Goal: Transaction & Acquisition: Purchase product/service

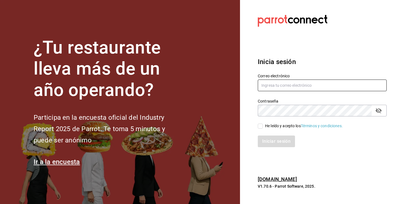
click at [281, 88] on input "text" at bounding box center [322, 86] width 129 height 12
type input "melissacastillo1mojica@gmail.com"
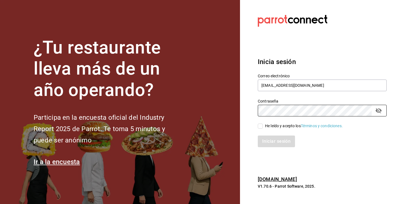
click at [262, 125] on input "He leído y acepto los Términos y condiciones." at bounding box center [260, 126] width 5 height 5
checkbox input "true"
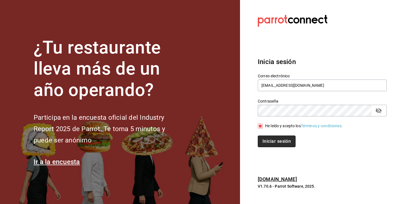
click at [271, 143] on button "Iniciar sesión" at bounding box center [277, 142] width 38 height 12
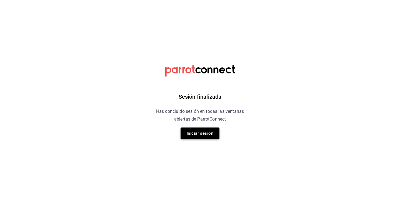
click at [209, 134] on button "Iniciar sesión" at bounding box center [199, 134] width 39 height 12
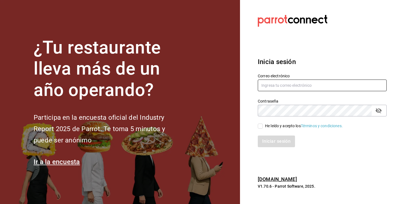
click at [286, 87] on input "text" at bounding box center [322, 86] width 129 height 12
type input "melissacastillo1mojica@gmail.com"
click at [381, 109] on icon "passwordField" at bounding box center [378, 110] width 7 height 7
click at [264, 125] on span "He leído y acepto los Términos y condiciones." at bounding box center [303, 126] width 80 height 6
click at [263, 125] on input "He leído y acepto los Términos y condiciones." at bounding box center [260, 126] width 5 height 5
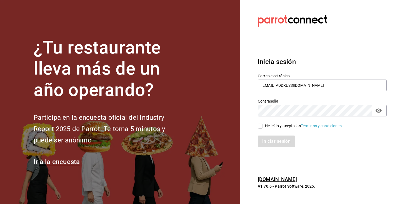
checkbox input "true"
click at [271, 145] on button "Iniciar sesión" at bounding box center [277, 142] width 38 height 12
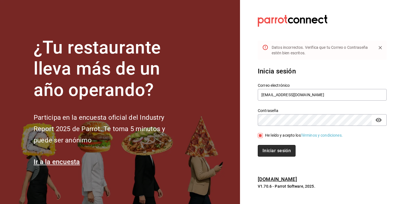
click at [274, 152] on button "Iniciar sesión" at bounding box center [277, 151] width 38 height 12
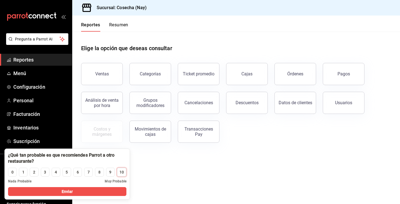
click at [125, 172] on button "10" at bounding box center [121, 172] width 9 height 9
click at [147, 175] on main "Elige la opción que deseas consultar Ventas Categorías Ticket promedio Cajas Ór…" at bounding box center [236, 118] width 328 height 173
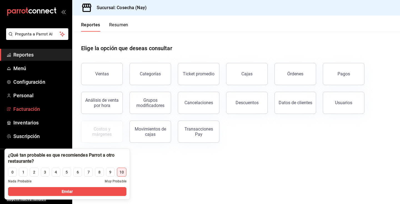
click at [38, 109] on span "Facturación" at bounding box center [40, 108] width 54 height 7
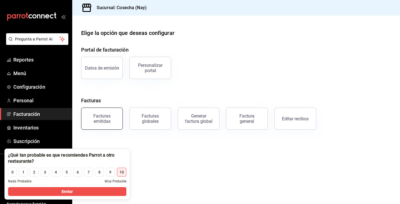
click at [108, 122] on div "Facturas emitidas" at bounding box center [102, 119] width 34 height 11
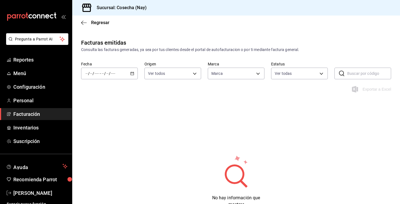
type input "6d5a6738-1a35-4d73-9621-0a6d2dc0a19d"
click at [31, 115] on span "Facturación" at bounding box center [40, 113] width 54 height 7
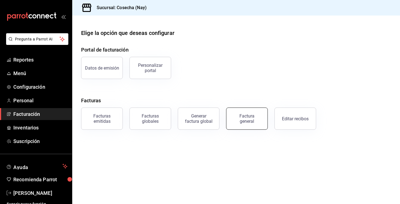
click at [256, 122] on div "Factura general" at bounding box center [247, 119] width 28 height 11
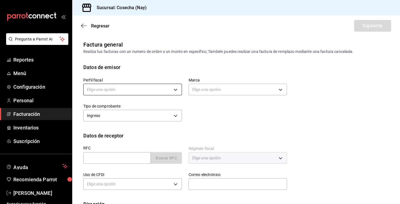
click at [160, 89] on body "Pregunta a Parrot AI Reportes Menú Configuración Personal Facturación Inventari…" at bounding box center [200, 102] width 400 height 204
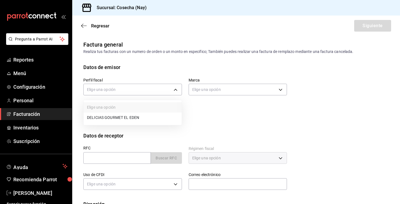
click at [149, 115] on li "DELICIAS GOURMET EL EDEN" at bounding box center [133, 118] width 98 height 10
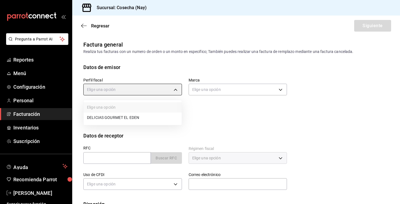
type input "0c3b0ea7-2502-4135-955d-d7988361ff95"
type input "6d5a6738-1a35-4d73-9621-0a6d2dc0a19d"
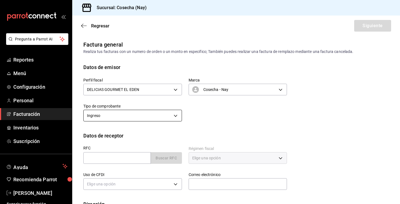
click at [161, 113] on body "Pregunta a Parrot AI Reportes Menú Configuración Personal Facturación Inventari…" at bounding box center [200, 102] width 400 height 204
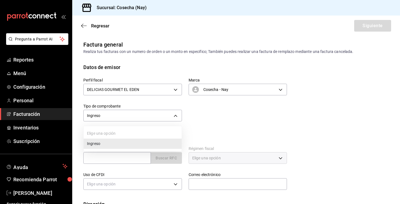
click at [136, 143] on li "Ingreso" at bounding box center [133, 144] width 98 height 10
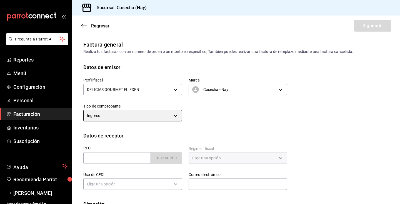
scroll to position [38, 0]
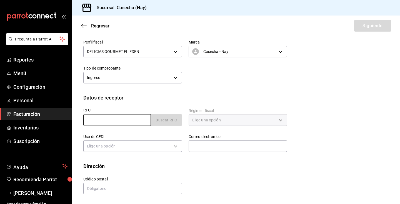
click at [132, 116] on input "text" at bounding box center [116, 120] width 67 height 12
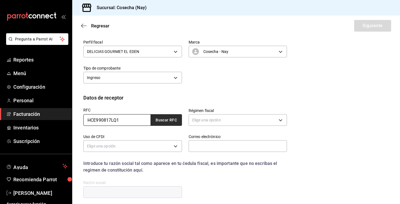
type input "HCE990817LQ1"
click at [171, 119] on button "Buscar RFC" at bounding box center [166, 120] width 31 height 12
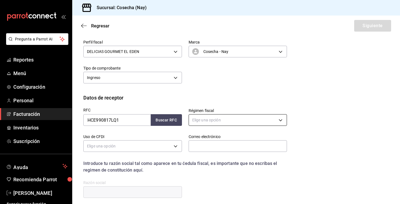
click at [218, 121] on body "Pregunta a Parrot AI Reportes Menú Configuración Personal Facturación Inventari…" at bounding box center [200, 102] width 400 height 204
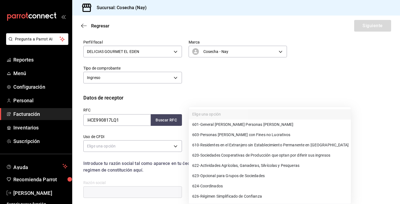
click at [223, 89] on div at bounding box center [200, 102] width 400 height 204
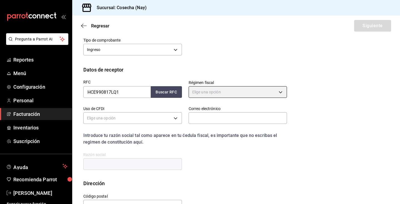
scroll to position [69, 0]
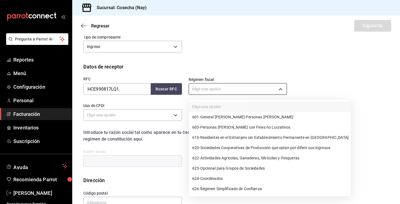
click at [216, 84] on body "Pregunta a Parrot AI Reportes Menú Configuración Personal Facturación Inventari…" at bounding box center [200, 102] width 400 height 204
click at [220, 129] on span "603 - Personas Morales con Fines no Lucrativos" at bounding box center [241, 128] width 98 height 6
type input "603"
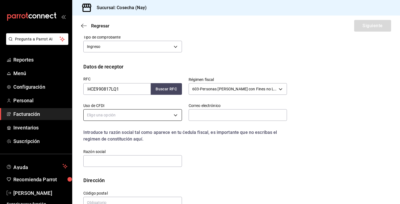
click at [155, 114] on body "Pregunta a Parrot AI Reportes Menú Configuración Personal Facturación Inventari…" at bounding box center [200, 102] width 400 height 204
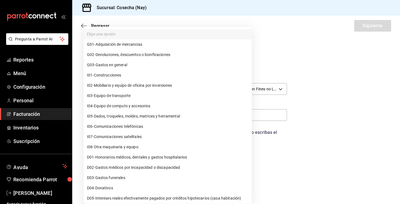
click at [143, 64] on li "G03 - Gastos en general" at bounding box center [168, 65] width 168 height 10
type input "G03"
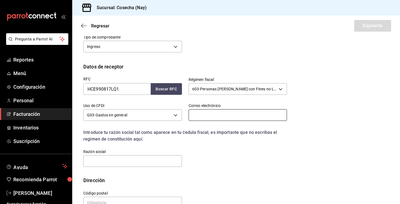
click at [209, 117] on input "text" at bounding box center [237, 115] width 99 height 12
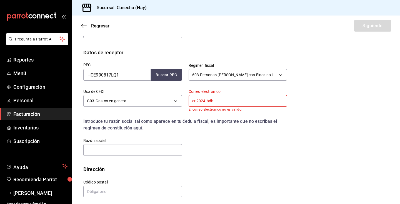
type input "cr.2024.bdb@gmail.com"
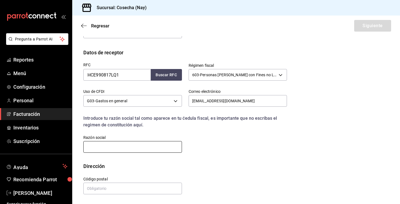
click at [145, 149] on input "text" at bounding box center [132, 147] width 99 height 12
type input "H. CONGRESO DEL ESTADO DE NAYARIT"
click at [127, 188] on input "text" at bounding box center [132, 189] width 99 height 12
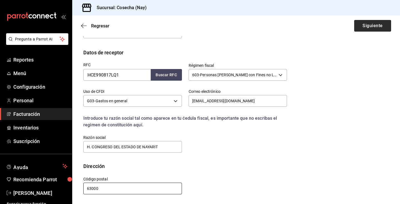
type input "63000"
click at [369, 31] on button "Siguiente" at bounding box center [372, 26] width 37 height 12
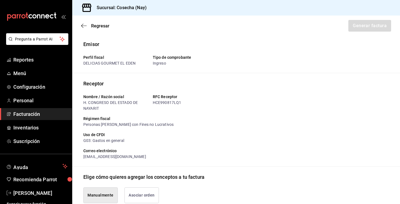
scroll to position [118, 0]
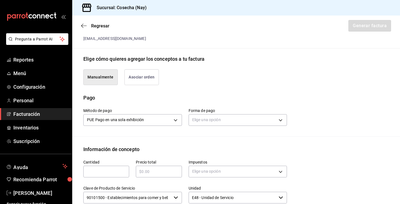
click at [142, 74] on button "Asociar orden" at bounding box center [141, 77] width 34 height 16
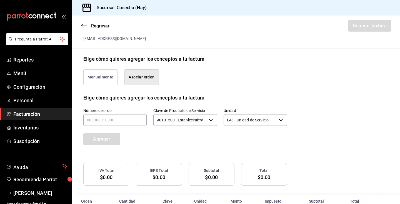
scroll to position [133, 0]
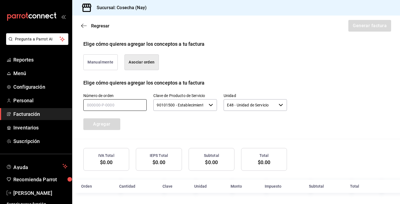
click at [124, 105] on input "text" at bounding box center [114, 105] width 63 height 12
type input "2_____-_-____"
click at [104, 64] on button "Manualmente" at bounding box center [100, 62] width 34 height 16
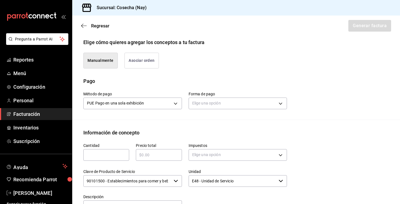
scroll to position [133, 0]
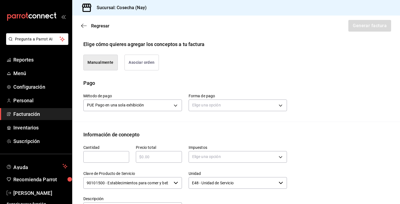
click at [141, 64] on button "Asociar orden" at bounding box center [141, 63] width 34 height 16
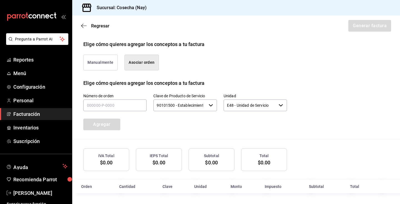
scroll to position [133, 0]
click at [125, 106] on input "text" at bounding box center [114, 105] width 63 height 12
click at [161, 130] on div "Número de orden Clave de Producto de Servicio 90101500 - Establecimientos para …" at bounding box center [178, 105] width 217 height 50
click at [129, 104] on input "text" at bounding box center [114, 105] width 63 height 12
type input "16____-_-____"
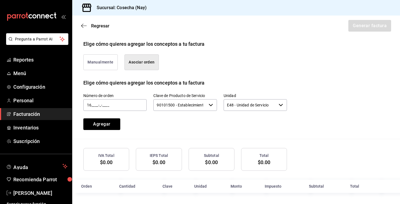
click at [98, 67] on button "Manualmente" at bounding box center [100, 62] width 34 height 16
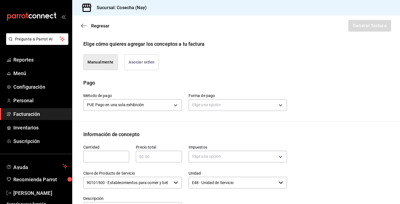
click at [125, 62] on button "Asociar orden" at bounding box center [141, 62] width 34 height 16
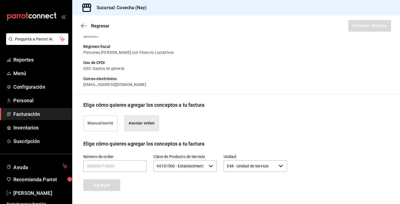
scroll to position [72, 0]
click at [106, 117] on button "Manualmente" at bounding box center [100, 124] width 34 height 16
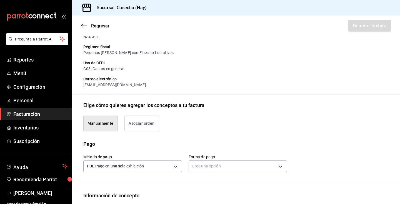
click at [142, 128] on button "Asociar orden" at bounding box center [141, 124] width 34 height 16
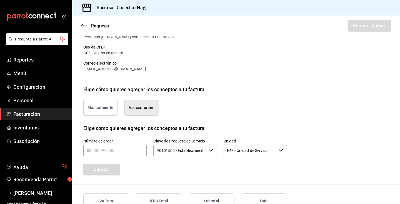
scroll to position [86, 0]
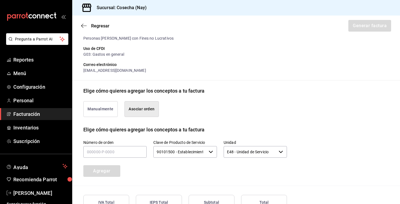
click at [100, 114] on button "Manualmente" at bounding box center [100, 109] width 34 height 16
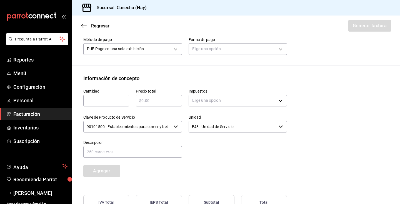
scroll to position [189, 0]
click at [106, 96] on div "​" at bounding box center [106, 101] width 46 height 12
click at [89, 101] on input "207500" at bounding box center [106, 101] width 46 height 7
click at [103, 102] on input "207500" at bounding box center [106, 101] width 46 height 7
type input "2075"
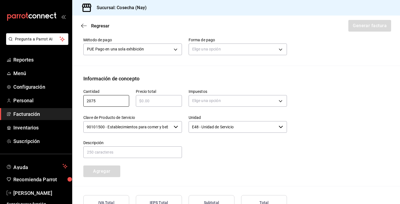
click at [151, 103] on input "text" at bounding box center [159, 101] width 46 height 7
drag, startPoint x: 115, startPoint y: 103, endPoint x: 69, endPoint y: 97, distance: 47.2
click at [69, 97] on div "Pregunta a Parrot AI Reportes Menú Configuración Personal Facturación Inventari…" at bounding box center [200, 102] width 400 height 204
click at [145, 103] on input "text" at bounding box center [159, 101] width 46 height 7
click at [109, 100] on input "text" at bounding box center [106, 101] width 46 height 7
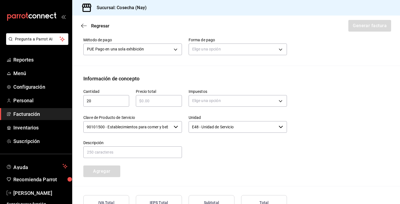
type input "2"
click at [152, 102] on input "text" at bounding box center [159, 101] width 46 height 7
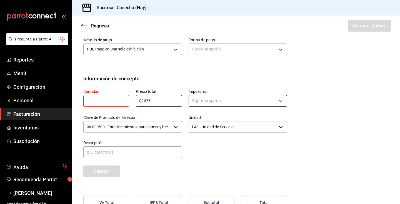
type input "$2075"
click at [223, 100] on body "Pregunta a Parrot AI Reportes Menú Configuración Personal Facturación Inventari…" at bounding box center [200, 102] width 400 height 204
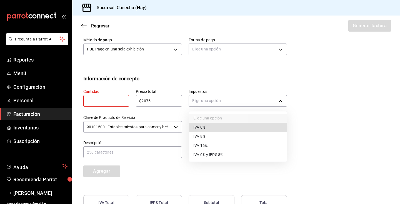
click at [216, 145] on li "IVA 16%" at bounding box center [238, 145] width 98 height 9
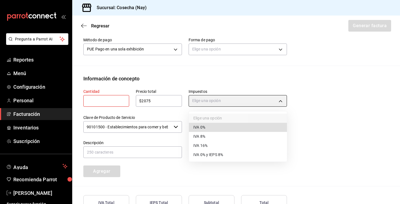
type input "IVA_16"
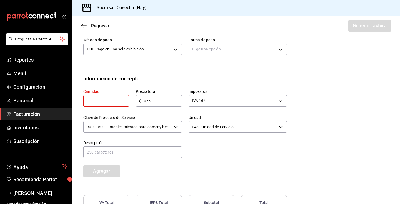
click at [108, 101] on input "text" at bounding box center [106, 101] width 46 height 7
type input "1788"
click at [228, 144] on div at bounding box center [234, 146] width 105 height 25
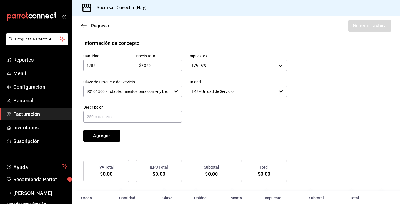
scroll to position [236, 0]
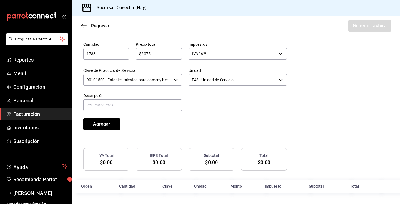
click at [162, 80] on input "90101500 - Establecimientos para comer y beber" at bounding box center [127, 80] width 88 height 12
click at [212, 105] on div at bounding box center [234, 99] width 105 height 25
click at [114, 122] on button "Agregar" at bounding box center [101, 125] width 37 height 12
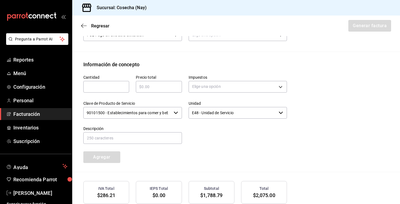
scroll to position [203, 0]
click at [231, 90] on body "Pregunta a Parrot AI Reportes Menú Configuración Personal Facturación Inventari…" at bounding box center [200, 102] width 400 height 204
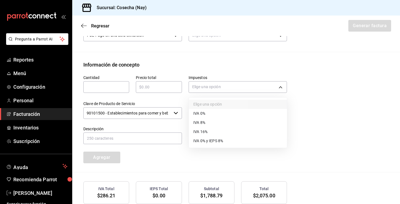
click at [342, 125] on div at bounding box center [200, 102] width 400 height 204
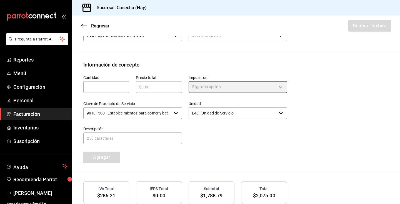
scroll to position [250, 0]
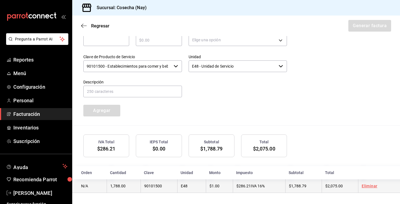
click at [312, 187] on td "$1,788.79" at bounding box center [303, 187] width 36 height 14
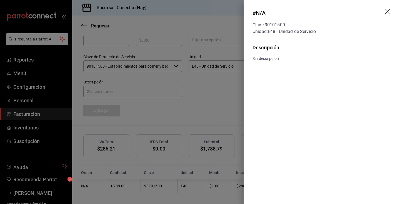
click at [268, 59] on div "Sin descripción" at bounding box center [321, 59] width 139 height 6
click at [387, 12] on icon "drag" at bounding box center [387, 12] width 6 height 6
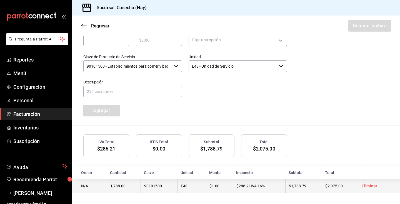
click at [85, 188] on td "N/A" at bounding box center [89, 187] width 34 height 14
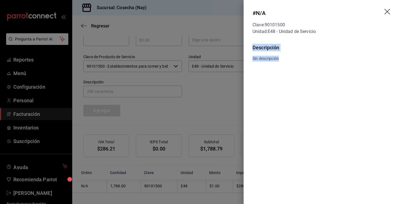
drag, startPoint x: 253, startPoint y: 47, endPoint x: 274, endPoint y: 65, distance: 27.7
click at [274, 65] on div "Descripción Sin descripción" at bounding box center [321, 57] width 156 height 27
click at [275, 19] on div "# N/A Clave: 90101500 Unidad: E48 - Unidad de Servicio" at bounding box center [283, 22] width 63 height 26
drag, startPoint x: 254, startPoint y: 12, endPoint x: 312, endPoint y: 93, distance: 99.2
click at [312, 93] on div "# N/A Clave: 90101500 Unidad: E48 - Unidad de Servicio Descripción Sin descripc…" at bounding box center [321, 102] width 156 height 204
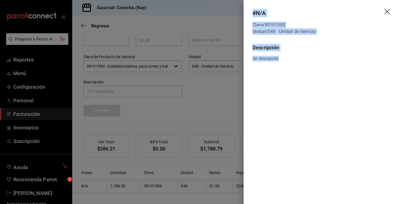
click at [387, 10] on icon "drag" at bounding box center [387, 12] width 7 height 7
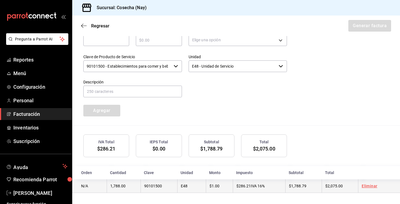
click at [133, 187] on td "1,788.00" at bounding box center [124, 187] width 34 height 14
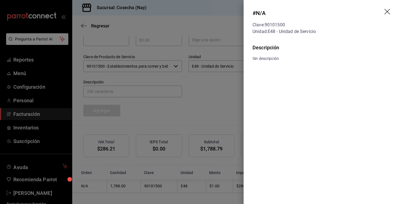
click at [386, 13] on icon "drag" at bounding box center [387, 12] width 7 height 7
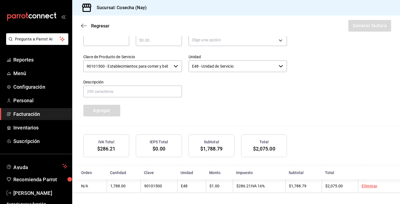
click at [360, 25] on div "Regresar Generar factura" at bounding box center [236, 26] width 328 height 21
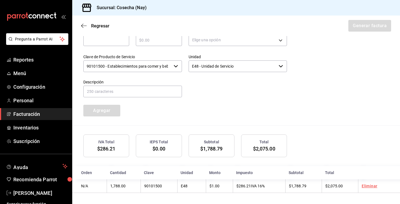
click at [360, 25] on div "Regresar Generar factura" at bounding box center [236, 26] width 328 height 21
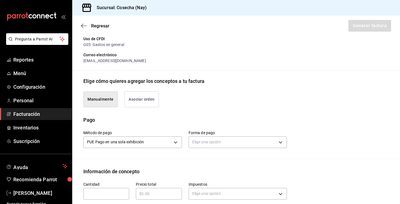
scroll to position [93, 0]
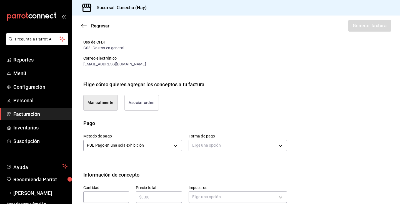
click at [363, 26] on div "Regresar Generar factura" at bounding box center [236, 26] width 328 height 21
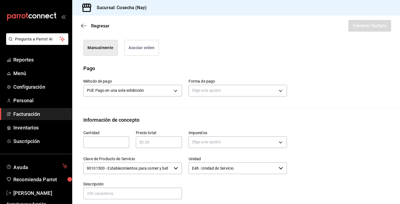
scroll to position [147, 0]
click at [151, 50] on button "Asociar orden" at bounding box center [141, 49] width 34 height 16
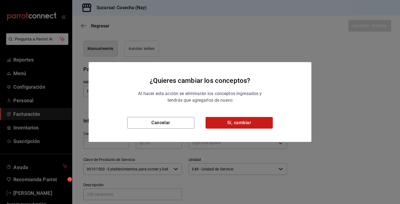
click at [240, 127] on button "Sí, cambiar" at bounding box center [238, 123] width 67 height 12
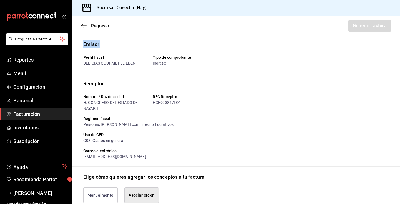
scroll to position [133, 0]
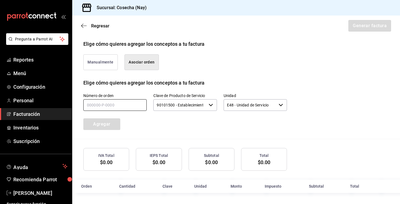
click at [130, 107] on input "text" at bounding box center [114, 105] width 63 height 12
type input "120825-P-0013"
click at [109, 123] on button "Agregar" at bounding box center [101, 125] width 37 height 12
click at [124, 105] on input "text" at bounding box center [114, 105] width 63 height 12
click at [28, 112] on span "Facturación" at bounding box center [40, 113] width 54 height 7
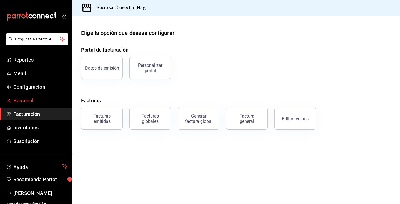
click at [31, 98] on span "Personal" at bounding box center [40, 100] width 54 height 7
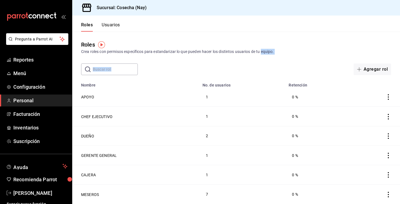
click at [263, 55] on div "Roles Crea roles con permisos específicos para estandarizar lo que pueden hacer…" at bounding box center [236, 54] width 328 height 44
click at [32, 83] on link "Configuración" at bounding box center [36, 87] width 72 height 12
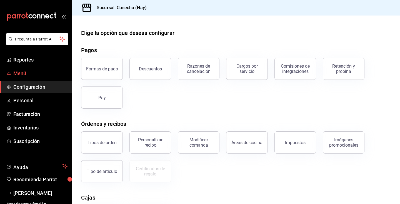
click at [29, 75] on span "Menú" at bounding box center [40, 73] width 54 height 7
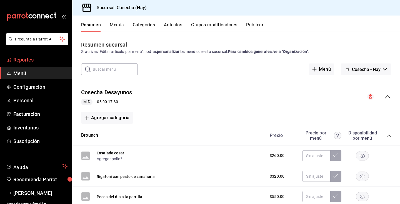
click at [23, 57] on span "Reportes" at bounding box center [40, 59] width 54 height 7
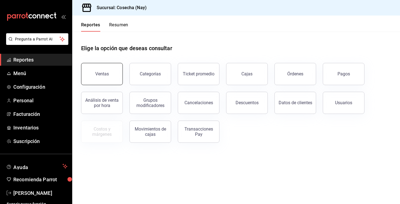
click at [107, 75] on div "Ventas" at bounding box center [102, 73] width 14 height 5
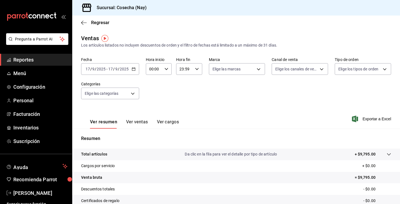
click at [142, 126] on button "Ver ventas" at bounding box center [137, 123] width 22 height 9
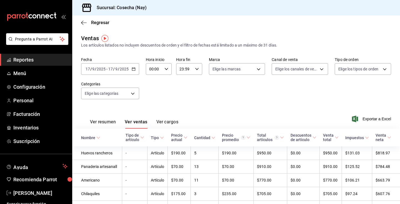
click at [106, 120] on button "Ver resumen" at bounding box center [103, 123] width 26 height 9
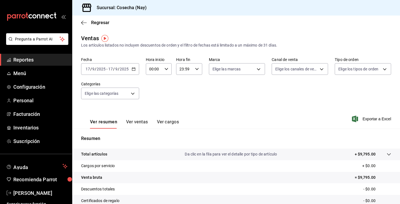
click at [37, 63] on span "Reportes" at bounding box center [40, 59] width 54 height 7
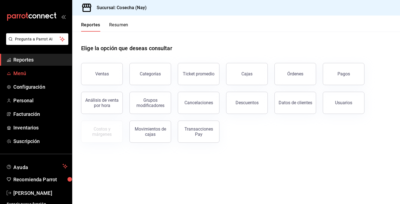
click at [36, 72] on span "Menú" at bounding box center [40, 73] width 54 height 7
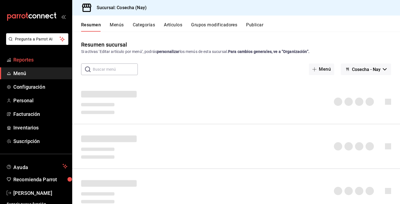
click at [39, 61] on span "Reportes" at bounding box center [40, 59] width 54 height 7
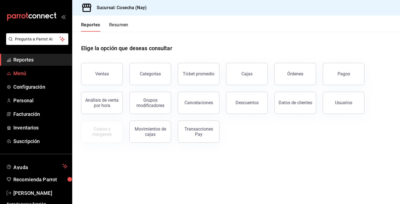
click at [39, 70] on span "Menú" at bounding box center [40, 73] width 54 height 7
click at [34, 115] on span "Facturación" at bounding box center [40, 113] width 54 height 7
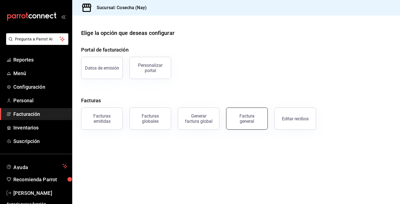
click at [248, 124] on button "Factura general" at bounding box center [247, 119] width 42 height 22
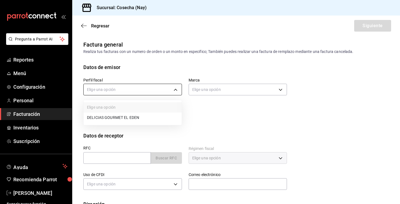
click at [147, 91] on body "Pregunta a Parrot AI Reportes Menú Configuración Personal Facturación Inventari…" at bounding box center [200, 102] width 400 height 204
click at [151, 120] on li "DELICIAS GOURMET EL EDEN" at bounding box center [133, 118] width 98 height 10
type input "0c3b0ea7-2502-4135-955d-d7988361ff95"
type input "6d5a6738-1a35-4d73-9621-0a6d2dc0a19d"
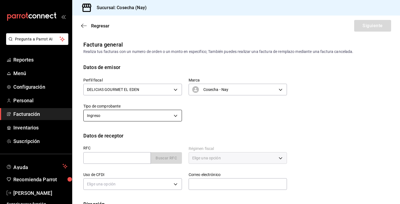
click at [169, 117] on body "Pregunta a Parrot AI Reportes Menú Configuración Personal Facturación Inventari…" at bounding box center [200, 102] width 400 height 204
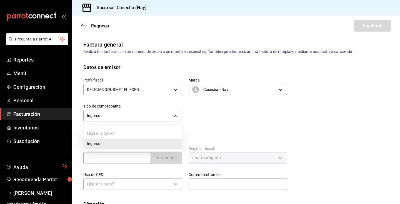
click at [160, 145] on li "Ingreso" at bounding box center [133, 144] width 98 height 10
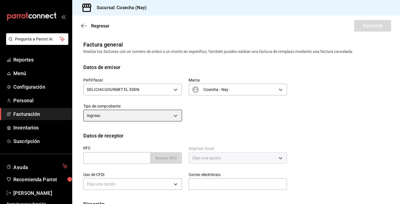
scroll to position [38, 0]
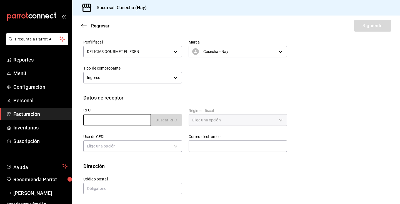
click at [137, 119] on input "text" at bounding box center [116, 120] width 67 height 12
type input "HCE990817LQ1"
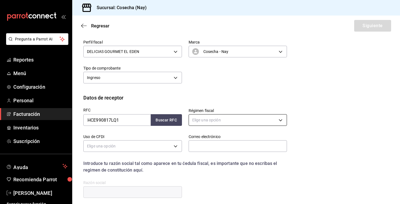
click at [218, 123] on body "Pregunta a Parrot AI Reportes Menú Configuración Personal Facturación Inventari…" at bounding box center [200, 102] width 400 height 204
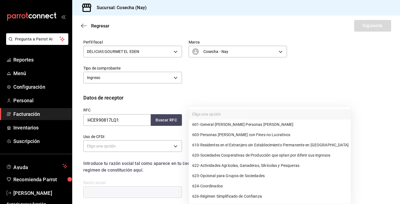
click at [219, 136] on span "603 - Personas [PERSON_NAME] con Fines no Lucrativos" at bounding box center [241, 135] width 98 height 6
type input "603"
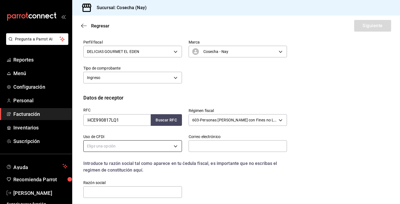
click at [163, 148] on body "Pregunta a Parrot AI Reportes Menú Configuración Personal Facturación Inventari…" at bounding box center [200, 102] width 400 height 204
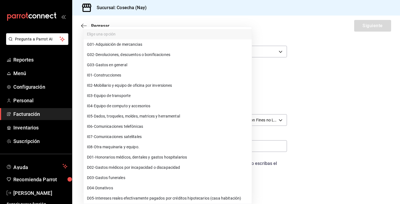
click at [159, 66] on li "G03 - Gastos en general" at bounding box center [168, 65] width 168 height 10
type input "G03"
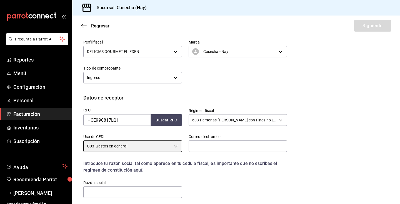
scroll to position [83, 0]
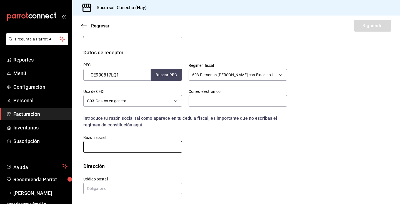
click at [156, 147] on input "text" at bounding box center [132, 147] width 99 height 12
type input "H. CONGRESO DEL ESTADO DE NAYARIT"
click at [152, 188] on input "text" at bounding box center [132, 189] width 99 height 12
click at [144, 187] on input "text" at bounding box center [132, 189] width 99 height 12
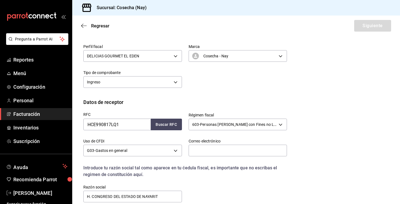
scroll to position [32, 0]
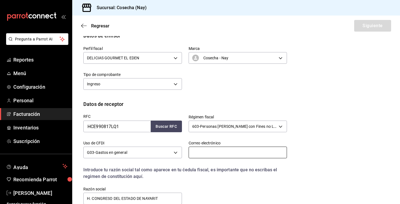
type input "63000"
click at [233, 156] on input "text" at bounding box center [237, 153] width 99 height 12
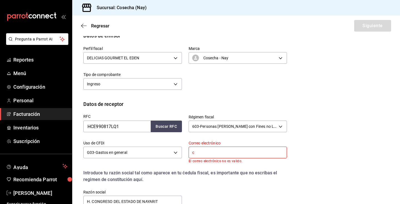
type input "cr.2024.bdb@gmail.com"
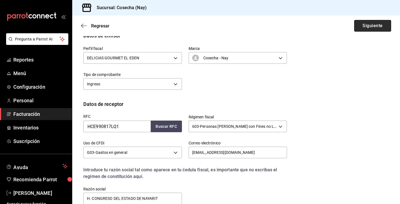
click at [364, 23] on button "Siguiente" at bounding box center [372, 26] width 37 height 12
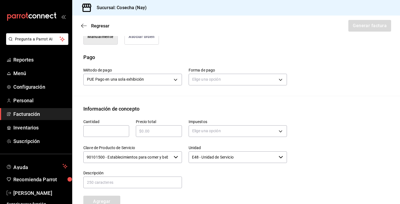
scroll to position [153, 0]
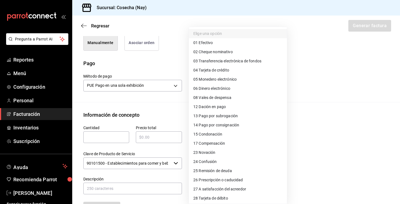
click at [242, 84] on body "Pregunta a Parrot AI Reportes Menú Configuración Personal Facturación Inventari…" at bounding box center [200, 102] width 400 height 204
click at [254, 43] on li "01 Efectivo" at bounding box center [238, 42] width 98 height 9
type input "01"
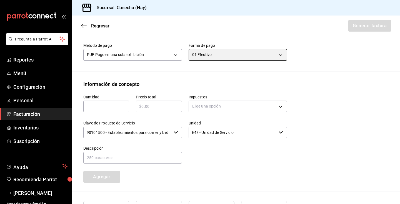
scroll to position [184, 0]
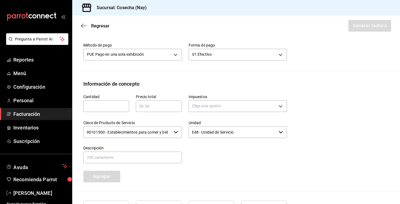
click at [151, 111] on div "​" at bounding box center [159, 106] width 46 height 12
type input "$2075"
click at [199, 107] on body "Pregunta a Parrot AI Reportes Menú Configuración Personal Facturación Inventari…" at bounding box center [200, 102] width 400 height 204
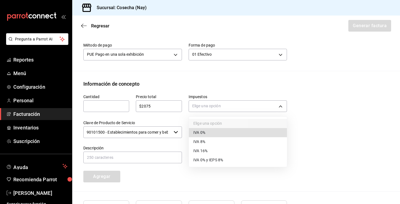
click at [203, 150] on span "IVA 16%" at bounding box center [200, 151] width 14 height 6
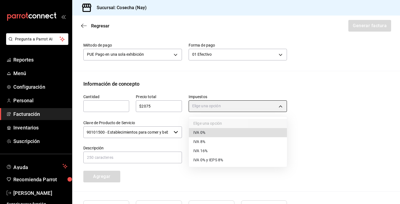
type input "IVA_16"
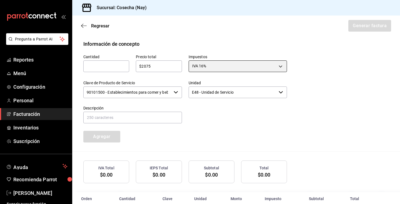
scroll to position [236, 0]
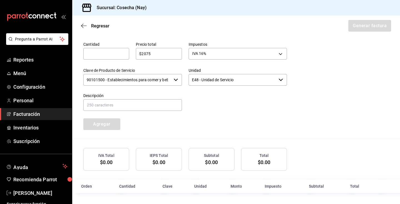
click at [109, 55] on input "text" at bounding box center [106, 54] width 46 height 7
type input "1788"
click at [104, 124] on button "Agregar" at bounding box center [101, 125] width 37 height 12
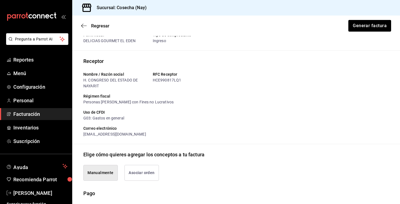
scroll to position [0, 0]
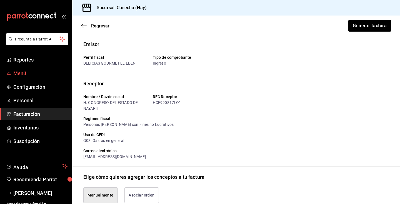
click at [36, 71] on span "Menú" at bounding box center [40, 73] width 54 height 7
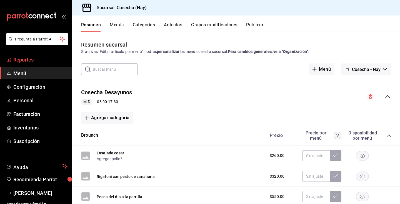
click at [44, 63] on span "Reportes" at bounding box center [40, 59] width 54 height 7
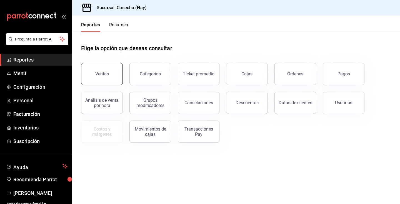
click at [94, 77] on button "Ventas" at bounding box center [102, 74] width 42 height 22
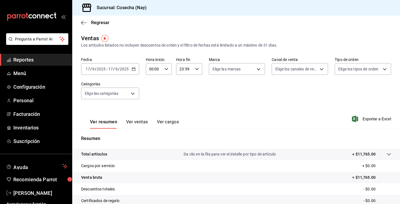
click at [101, 72] on div "2025-09-17 17 / 9 / 2025 - 2025-09-17 17 / 9 / 2025" at bounding box center [110, 69] width 58 height 12
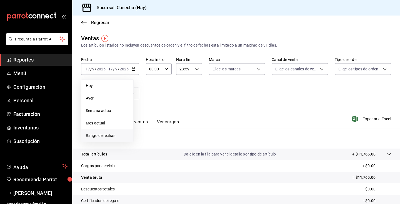
click at [111, 135] on span "Rango de fechas" at bounding box center [107, 136] width 43 height 6
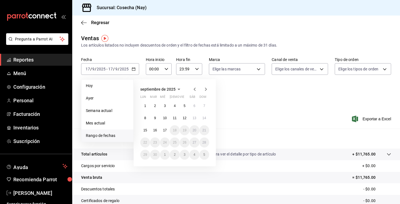
click at [193, 87] on icon "button" at bounding box center [194, 89] width 7 height 7
click at [195, 130] on abbr "16" at bounding box center [194, 131] width 4 height 4
click at [205, 129] on abbr "17" at bounding box center [204, 131] width 4 height 4
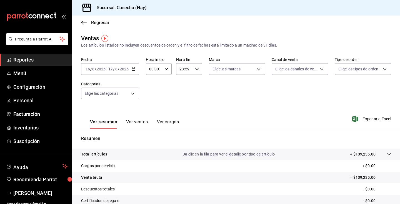
scroll to position [62, 0]
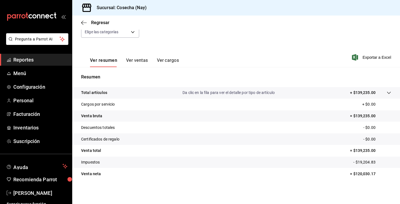
click at [141, 60] on button "Ver ventas" at bounding box center [137, 62] width 22 height 9
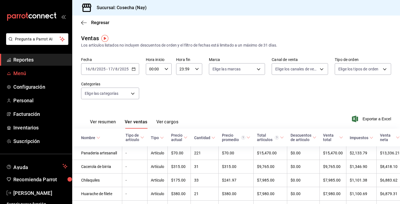
click at [38, 75] on span "Menú" at bounding box center [40, 73] width 54 height 7
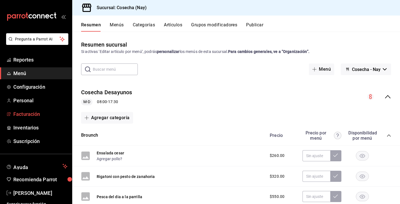
click at [32, 115] on span "Facturación" at bounding box center [40, 113] width 54 height 7
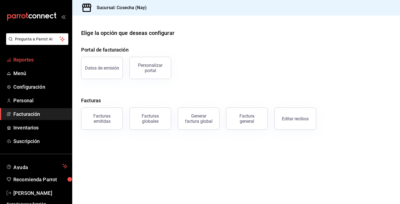
click at [41, 63] on span "Reportes" at bounding box center [40, 59] width 54 height 7
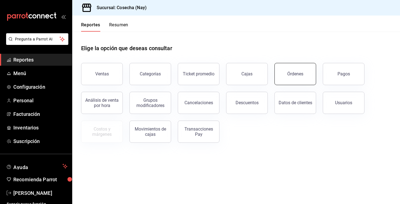
click at [304, 76] on button "Órdenes" at bounding box center [295, 74] width 42 height 22
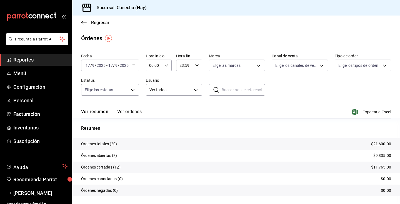
click at [114, 66] on span "/" at bounding box center [114, 65] width 2 height 4
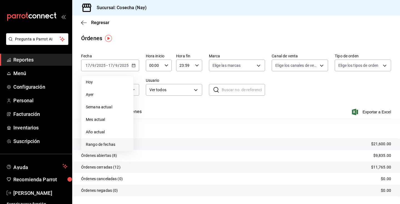
click at [120, 144] on span "Rango de fechas" at bounding box center [107, 145] width 43 height 6
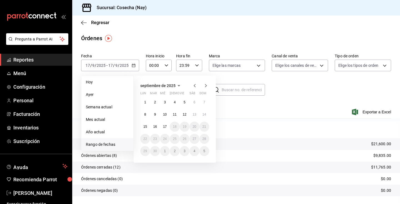
click at [194, 83] on icon "button" at bounding box center [194, 85] width 7 height 7
click at [193, 127] on abbr "16" at bounding box center [194, 127] width 4 height 4
click at [203, 126] on abbr "17" at bounding box center [204, 127] width 4 height 4
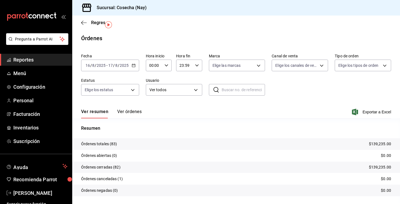
scroll to position [14, 0]
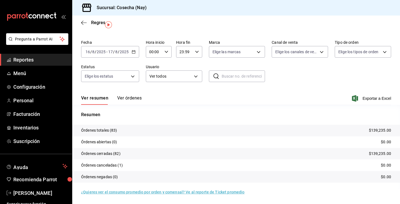
click at [112, 130] on p "Órdenes totales (83)" at bounding box center [99, 131] width 36 height 6
click at [224, 76] on input "text" at bounding box center [243, 76] width 44 height 11
click at [131, 97] on button "Ver órdenes" at bounding box center [129, 99] width 24 height 9
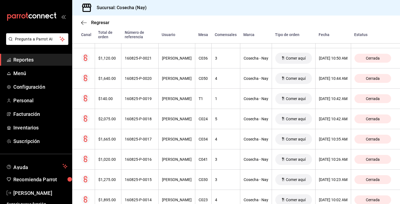
scroll to position [1353, 0]
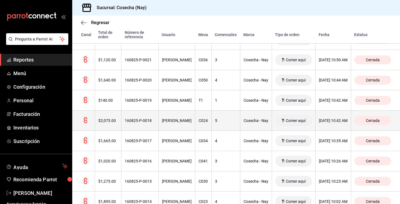
click at [332, 122] on div "16/08/2025 10:42 AM" at bounding box center [333, 121] width 29 height 4
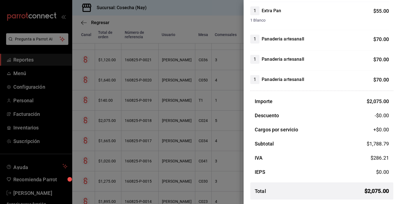
scroll to position [0, 0]
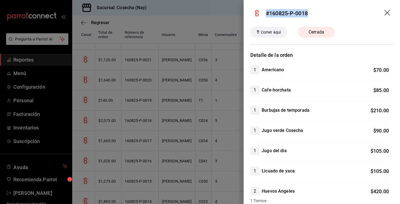
drag, startPoint x: 266, startPoint y: 12, endPoint x: 308, endPoint y: 12, distance: 41.9
click at [308, 12] on header "#160825-P-0018" at bounding box center [321, 13] width 156 height 27
copy div "#160825-P-0018"
click at [386, 12] on icon "drag" at bounding box center [387, 13] width 6 height 6
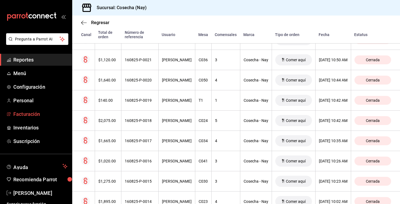
click at [38, 116] on span "Facturación" at bounding box center [40, 113] width 54 height 7
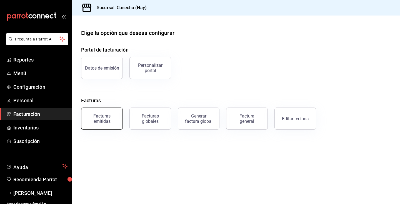
click at [104, 115] on div "Facturas emitidas" at bounding box center [102, 119] width 34 height 11
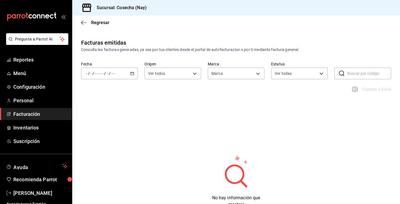
type input "6d5a6738-1a35-4d73-9621-0a6d2dc0a19d"
click at [33, 112] on span "Facturación" at bounding box center [40, 113] width 54 height 7
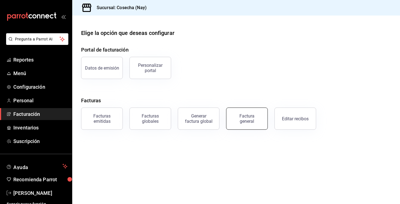
click at [246, 120] on div "Factura general" at bounding box center [247, 119] width 28 height 11
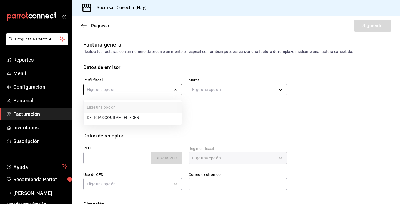
click at [136, 87] on body "Pregunta a Parrot AI Reportes Menú Configuración Personal Facturación Inventari…" at bounding box center [200, 102] width 400 height 204
click at [134, 110] on ul "Elige una opción DELICIAS GOURMET EL EDEN" at bounding box center [133, 112] width 98 height 25
click at [136, 122] on li "DELICIAS GOURMET EL EDEN" at bounding box center [133, 118] width 98 height 10
type input "0c3b0ea7-2502-4135-955d-d7988361ff95"
type input "6d5a6738-1a35-4d73-9621-0a6d2dc0a19d"
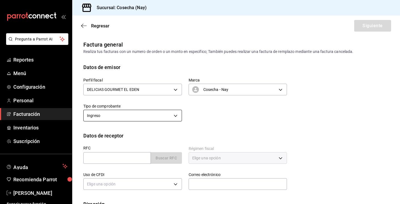
click at [149, 111] on body "Pregunta a Parrot AI Reportes Menú Configuración Personal Facturación Inventari…" at bounding box center [200, 102] width 400 height 204
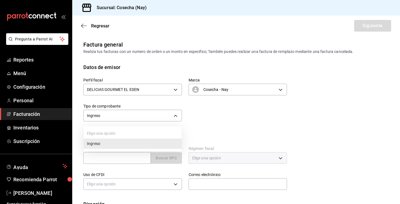
click at [138, 143] on li "Ingreso" at bounding box center [133, 144] width 98 height 10
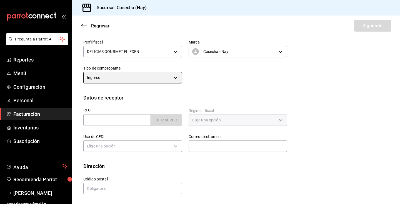
scroll to position [38, 0]
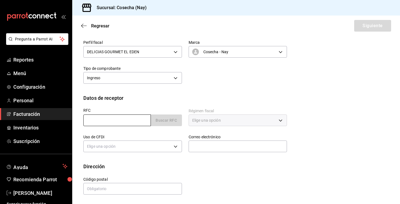
click at [130, 120] on input "text" at bounding box center [116, 121] width 67 height 12
type input "HCE990817LQ1"
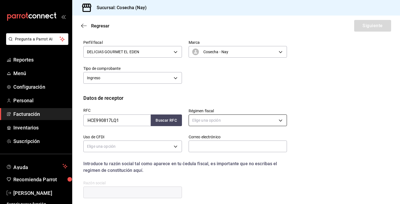
click at [219, 121] on body "Pregunta a Parrot AI Reportes Menú Configuración Personal Facturación Inventari…" at bounding box center [200, 102] width 400 height 204
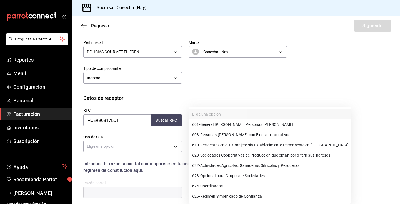
click at [220, 137] on span "603 - Personas Morales con Fines no Lucrativos" at bounding box center [241, 135] width 98 height 6
type input "603"
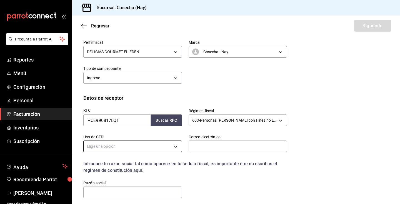
click at [169, 150] on body "Pregunta a Parrot AI Reportes Menú Configuración Personal Facturación Inventari…" at bounding box center [200, 102] width 400 height 204
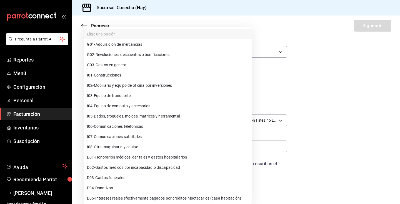
click at [156, 68] on li "G03 - Gastos en general" at bounding box center [168, 65] width 168 height 10
type input "G03"
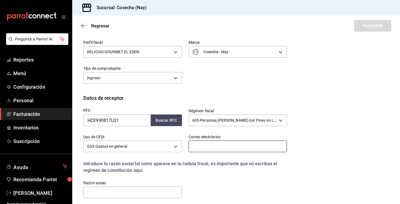
click at [200, 143] on input "text" at bounding box center [237, 147] width 99 height 12
type input "cr.2024.bdb@gmail.com"
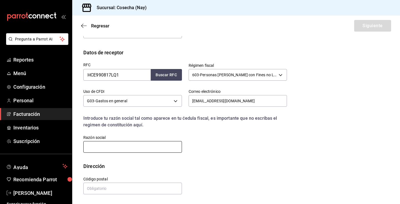
click at [153, 145] on input "text" at bounding box center [132, 147] width 99 height 12
type input "H. CONGRESO DEL ESTADO DE NAYARIT"
click at [125, 186] on input "text" at bounding box center [132, 189] width 99 height 12
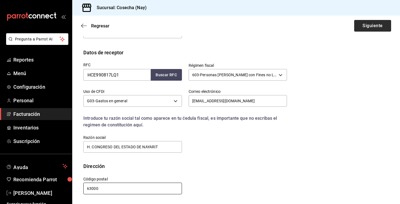
type input "63000"
click at [364, 26] on button "Siguiente" at bounding box center [372, 26] width 37 height 12
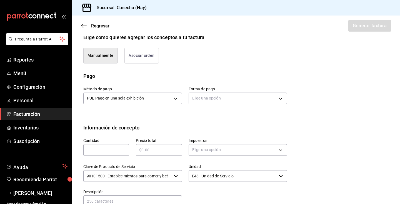
click at [143, 56] on button "Asociar orden" at bounding box center [141, 56] width 34 height 16
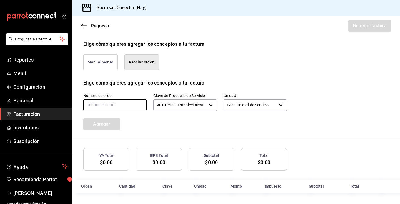
click at [107, 108] on input "text" at bounding box center [114, 105] width 63 height 12
paste input "160825-P-0018"
type input "160825-P-0018"
click at [104, 127] on button "Agregar" at bounding box center [101, 125] width 37 height 12
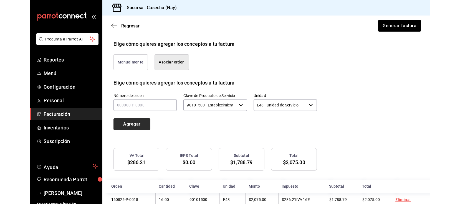
scroll to position [147, 0]
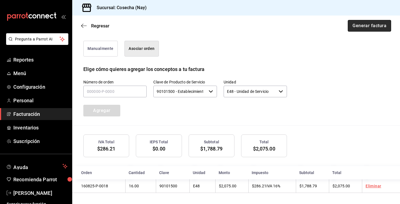
click at [372, 24] on button "Generar factura" at bounding box center [369, 26] width 43 height 12
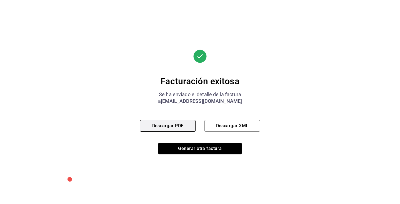
click at [180, 125] on button "Descargar PDF" at bounding box center [168, 126] width 56 height 12
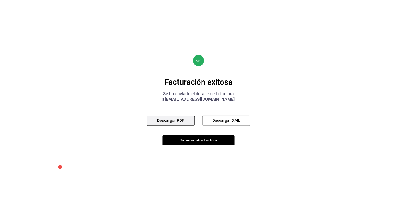
scroll to position [141, 0]
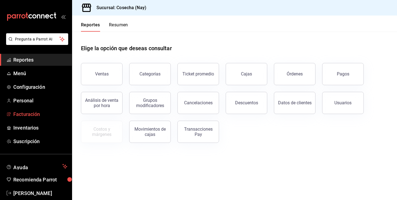
click at [26, 115] on span "Facturación" at bounding box center [40, 113] width 54 height 7
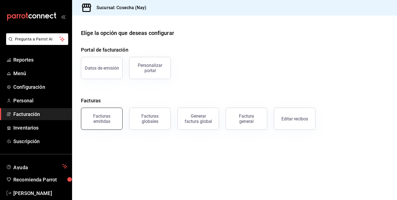
click at [95, 118] on div "Facturas emitidas" at bounding box center [102, 119] width 34 height 11
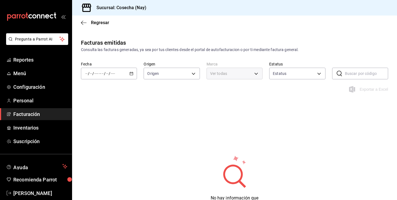
type input "ORDER_INVOICE,GENERAL_INVOICE"
type input "ACTIVE,PENDING_CANCELLATION,CANCELLED,PRE_CANCELLED"
type input "6d5a6738-1a35-4d73-9621-0a6d2dc0a19d"
click at [132, 74] on icon "button" at bounding box center [132, 74] width 4 height 4
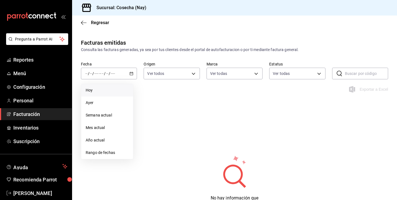
click at [115, 89] on span "Hoy" at bounding box center [107, 90] width 43 height 6
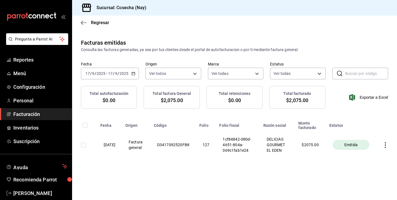
click at [85, 148] on input "checkbox" at bounding box center [83, 145] width 5 height 5
checkbox input "true"
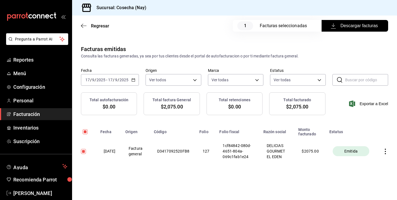
click at [387, 154] on icon "button" at bounding box center [386, 152] width 6 height 6
click at [378, 168] on li "Cancelar factura" at bounding box center [364, 168] width 49 height 13
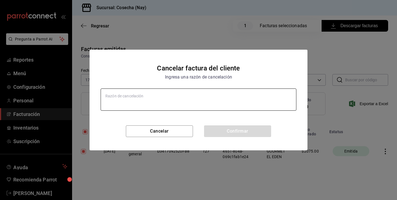
type textarea "x"
click at [233, 90] on textarea at bounding box center [199, 100] width 196 height 22
type textarea "E"
type textarea "x"
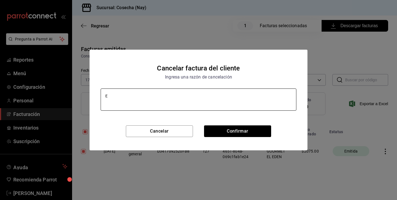
type textarea "Ex"
type textarea "x"
type textarea "Ext"
type textarea "x"
type textarea "Exte"
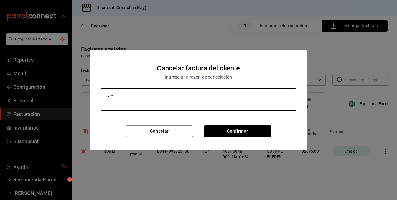
type textarea "x"
type textarea "Extem"
type textarea "x"
type textarea "Extemp"
type textarea "x"
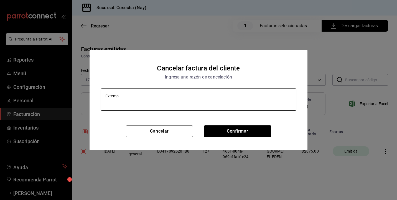
type textarea "Extempo"
type textarea "x"
type textarea "Extempor"
type textarea "x"
type textarea "Extempora"
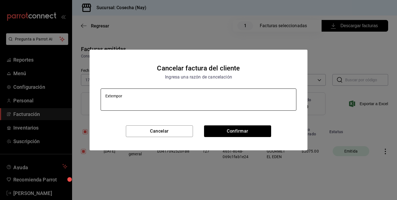
type textarea "x"
type textarea "Extemporan"
type textarea "x"
type textarea "Extemporane"
type textarea "x"
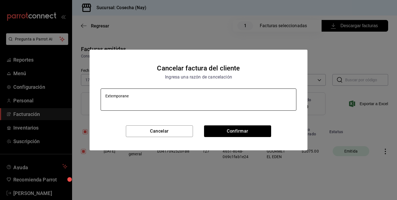
type textarea "Extemporanea"
type textarea "x"
type textarea "Extemporane"
type textarea "x"
type textarea "Extemporan"
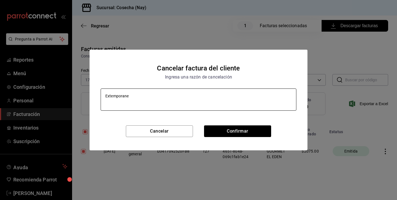
type textarea "x"
type textarea "Extemporane"
type textarea "x"
type textarea "Extemporané"
type textarea "x"
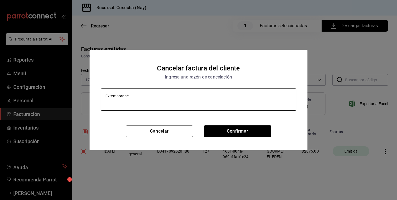
type textarea "Extemporanéa"
type textarea "x"
type textarea "Extemporané"
type textarea "x"
type textarea "Extemporan"
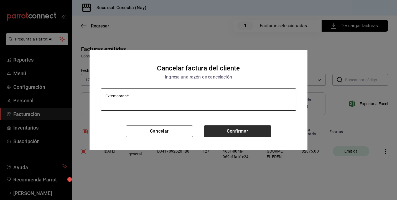
type textarea "x"
type textarea "Extempora"
type textarea "x"
type textarea "Extemporan"
type textarea "x"
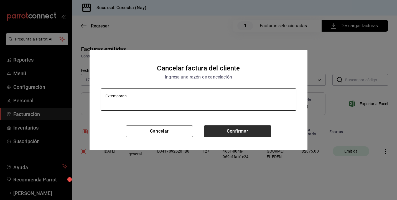
type textarea "Extemporane"
type textarea "x"
type textarea "Extemporanea"
type textarea "x"
type textarea "Extemporanea"
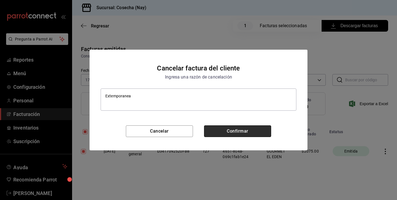
click at [257, 132] on button "Confirmar" at bounding box center [237, 131] width 67 height 12
type textarea "x"
checkbox input "false"
type textarea "x"
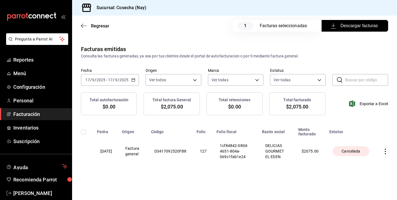
click at [46, 115] on span "Facturación" at bounding box center [40, 113] width 54 height 7
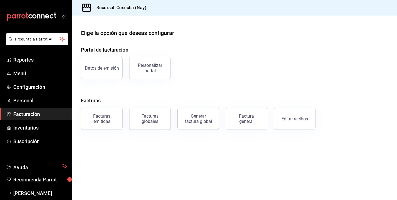
click at [46, 115] on span "Facturación" at bounding box center [40, 113] width 54 height 7
click at [252, 119] on div "Factura general" at bounding box center [247, 119] width 28 height 11
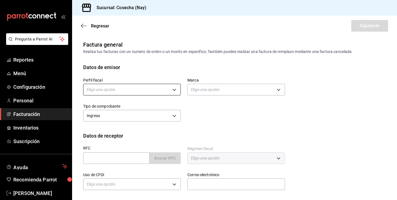
click at [129, 90] on body "Pregunta a Parrot AI Reportes Menú Configuración Personal Facturación Inventari…" at bounding box center [198, 100] width 397 height 200
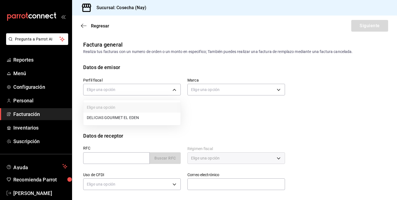
click at [127, 117] on li "DELICIAS GOURMET EL EDEN" at bounding box center [132, 118] width 97 height 10
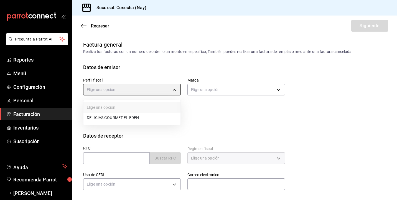
type input "0c3b0ea7-2502-4135-955d-d7988361ff95"
type input "6d5a6738-1a35-4d73-9621-0a6d2dc0a19d"
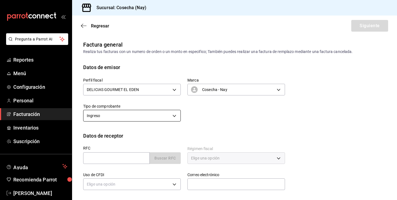
click at [132, 118] on body "Pregunta a Parrot AI Reportes Menú Configuración Personal Facturación Inventari…" at bounding box center [198, 100] width 397 height 200
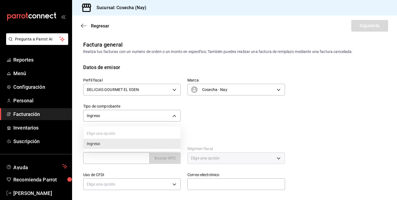
click at [122, 143] on li "Ingreso" at bounding box center [132, 144] width 97 height 10
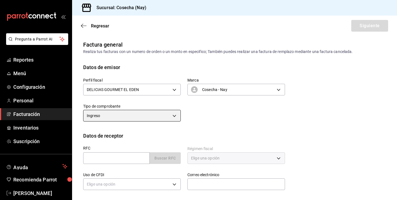
scroll to position [42, 0]
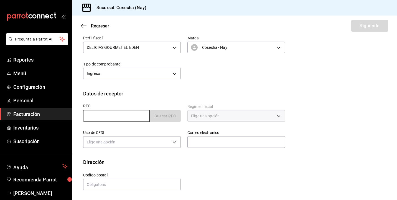
click at [134, 115] on input "text" at bounding box center [116, 116] width 67 height 12
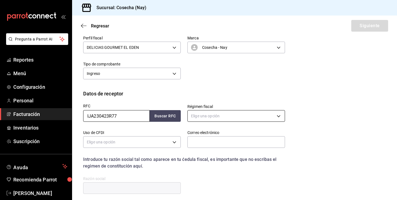
type input "IJA230423R77"
click at [216, 117] on body "Pregunta a Parrot AI Reportes Menú Configuración Personal Facturación Inventari…" at bounding box center [198, 100] width 397 height 200
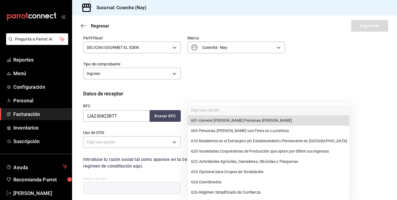
click at [235, 94] on div at bounding box center [198, 100] width 397 height 200
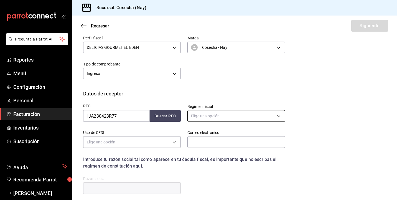
click at [213, 116] on body "Pregunta a Parrot AI Reportes Menú Configuración Personal Facturación Inventari…" at bounding box center [198, 100] width 397 height 200
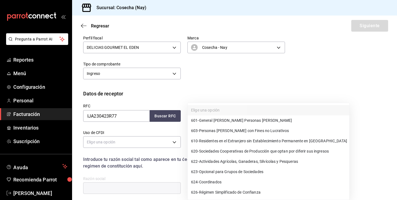
click at [219, 122] on span "601 - General de Ley Personas Morales" at bounding box center [241, 121] width 101 height 6
type input "601"
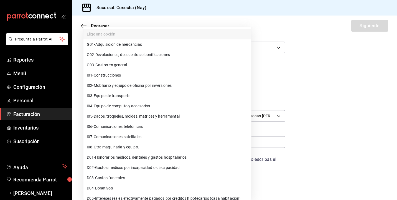
click at [160, 142] on body "Pregunta a Parrot AI Reportes Menú Configuración Personal Facturación Inventari…" at bounding box center [198, 100] width 397 height 200
click at [144, 66] on li "G03 - Gastos en general" at bounding box center [168, 65] width 168 height 10
type input "G03"
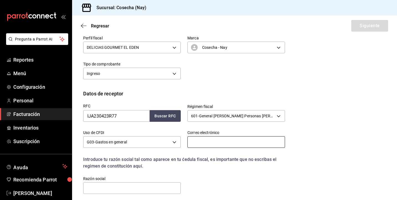
click at [212, 143] on input "text" at bounding box center [237, 142] width 98 height 12
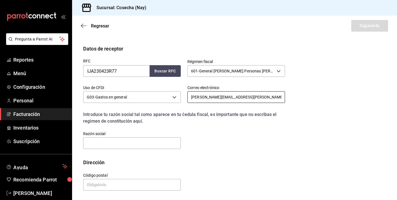
scroll to position [87, 0]
type input "jesus.altamirano@greengardencorp.com"
click at [144, 142] on input "text" at bounding box center [132, 143] width 98 height 12
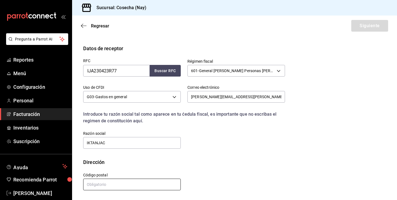
click at [148, 185] on input "text" at bounding box center [132, 185] width 98 height 12
click at [99, 145] on input "IKTANJAC" at bounding box center [132, 143] width 98 height 12
click at [98, 144] on input "IKTANJAC" at bounding box center [132, 143] width 98 height 12
type input "IKTAN JAC"
click at [111, 184] on input "text" at bounding box center [132, 185] width 98 height 12
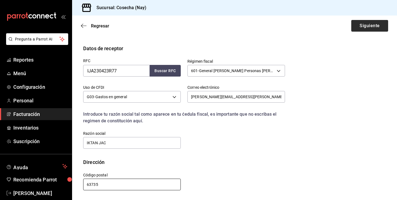
type input "63735"
click at [368, 26] on button "Siguiente" at bounding box center [370, 26] width 37 height 12
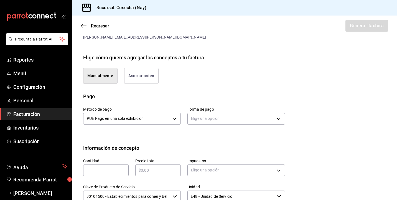
scroll to position [113, 0]
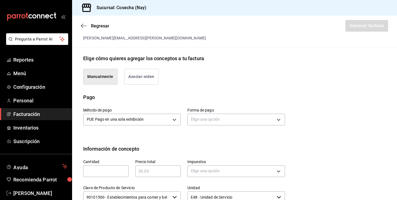
click at [148, 72] on button "Asociar orden" at bounding box center [141, 77] width 34 height 16
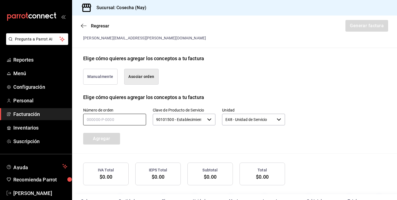
click at [113, 119] on input "text" at bounding box center [114, 120] width 63 height 12
type input "310825-P-0039"
click at [101, 140] on button "Agregar" at bounding box center [101, 139] width 37 height 12
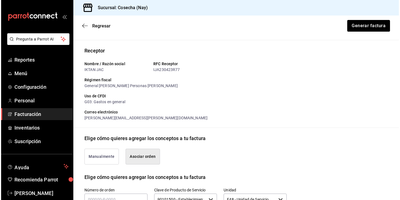
scroll to position [0, 0]
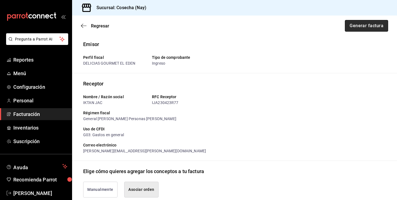
click at [362, 30] on button "Generar factura" at bounding box center [366, 26] width 43 height 12
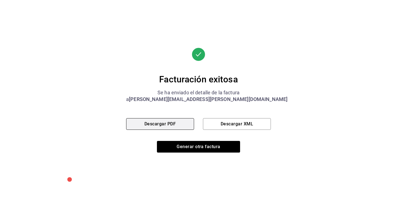
click at [180, 125] on button "Descargar PDF" at bounding box center [160, 124] width 68 height 12
